Goal: Task Accomplishment & Management: Complete application form

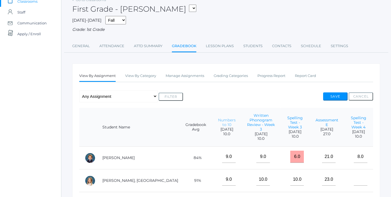
scroll to position [43, 0]
click at [187, 73] on link "Manage Assignments" at bounding box center [185, 75] width 39 height 11
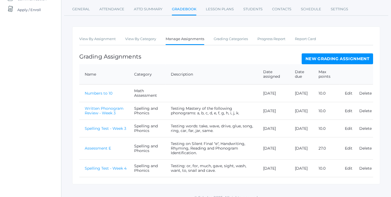
scroll to position [66, 0]
click at [106, 167] on link "Spelling Test - Week 4" at bounding box center [106, 169] width 42 height 5
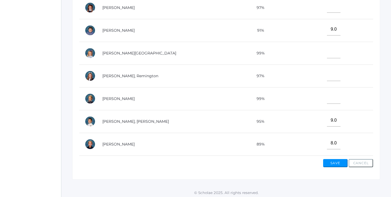
scroll to position [106, 0]
click at [311, 71] on td at bounding box center [331, 75] width 83 height 23
click at [327, 73] on input"] "text" at bounding box center [334, 75] width 14 height 12
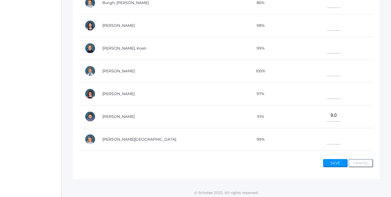
scroll to position [18, 0]
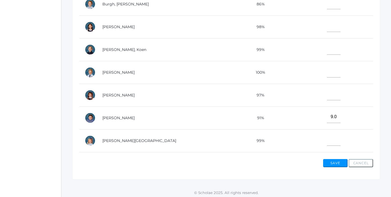
type input"] "10"
click at [327, 51] on input"] "text" at bounding box center [334, 49] width 14 height 12
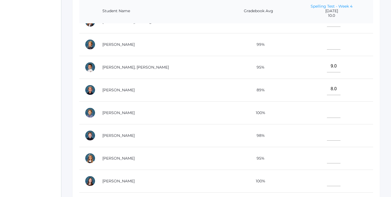
scroll to position [218, 0]
type input"] "10"
click at [327, 153] on input"] "text" at bounding box center [334, 157] width 14 height 12
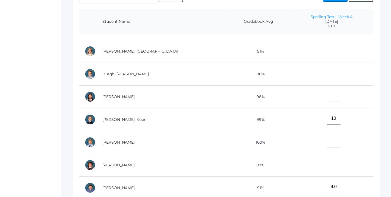
scroll to position [17, 0]
type input"] "9"
click at [327, 69] on input"] "text" at bounding box center [334, 73] width 14 height 12
type input"] "9"
click at [327, 45] on input"] "text" at bounding box center [334, 51] width 14 height 12
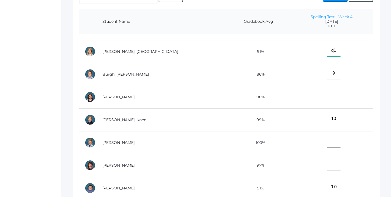
type input"] "q"
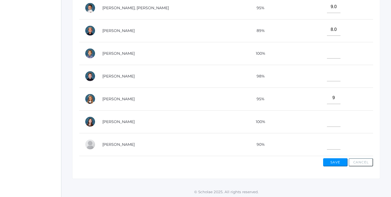
scroll to position [198, 0]
type input"] "10"
click at [327, 148] on input"] "text" at bounding box center [334, 144] width 14 height 12
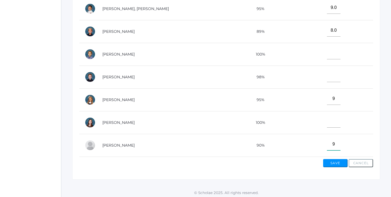
type input"] "9"
click at [327, 54] on input"] "text" at bounding box center [334, 53] width 14 height 12
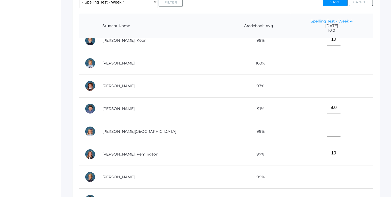
scroll to position [101, 0]
type input"] "10"
click at [327, 128] on input"] "text" at bounding box center [334, 130] width 14 height 12
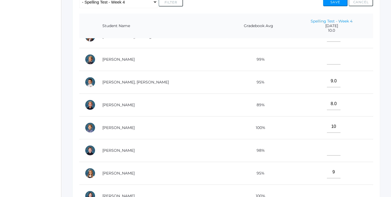
scroll to position [218, 0]
type input"] "10"
click at [327, 150] on input"] "text" at bounding box center [334, 150] width 14 height 12
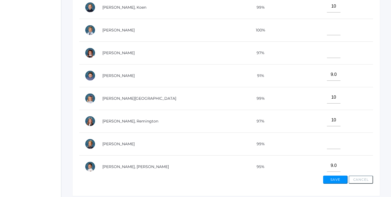
scroll to position [75, 0]
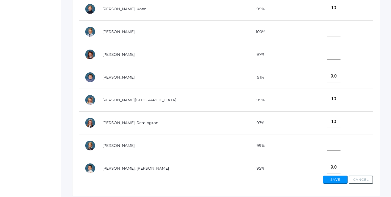
type input"] "10"
click at [327, 51] on input"] "text" at bounding box center [334, 53] width 14 height 12
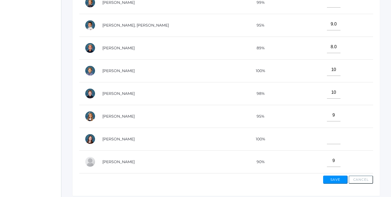
scroll to position [218, 0]
type input"] "10"
click at [327, 136] on input"] "text" at bounding box center [334, 138] width 14 height 12
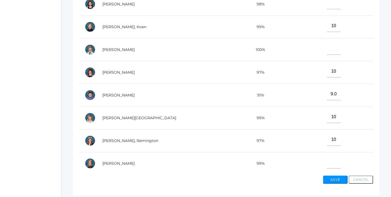
scroll to position [49, 0]
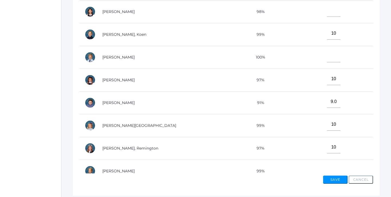
type input"] "10"
click at [318, 47] on td at bounding box center [331, 57] width 83 height 23
click at [327, 53] on input"] "text" at bounding box center [334, 56] width 14 height 12
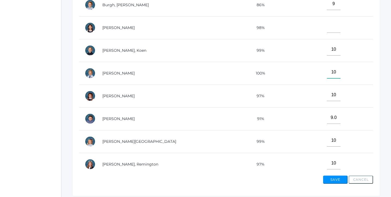
scroll to position [32, 0]
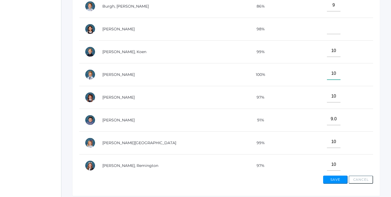
type input"] "10"
click at [327, 30] on input"] "text" at bounding box center [334, 28] width 14 height 12
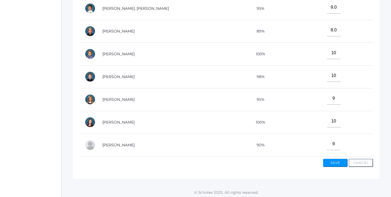
scroll to position [198, 0]
type input"] "7"
click at [340, 166] on div "View By Assignment View By Category Manage Assignments Grading Categories Progr…" at bounding box center [226, 37] width 308 height 285
click at [339, 160] on button "Save" at bounding box center [335, 163] width 24 height 8
